Goal: Task Accomplishment & Management: Manage account settings

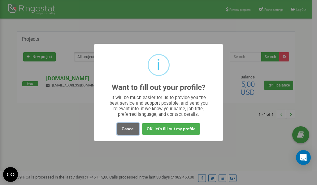
click at [131, 129] on button "Cancel" at bounding box center [128, 128] width 22 height 11
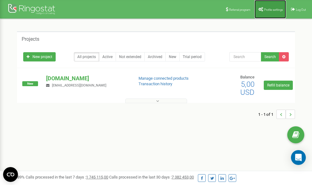
click at [267, 7] on link "Profile settings" at bounding box center [271, 9] width 32 height 19
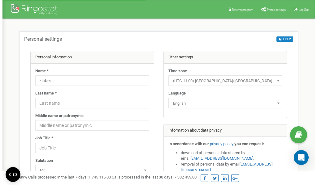
scroll to position [31, 0]
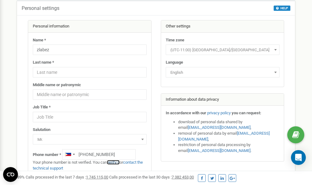
click at [115, 162] on link "verify it" at bounding box center [113, 162] width 13 height 5
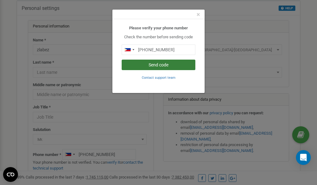
click at [147, 65] on button "Send code" at bounding box center [159, 65] width 74 height 11
